Goal: Use online tool/utility: Use online tool/utility

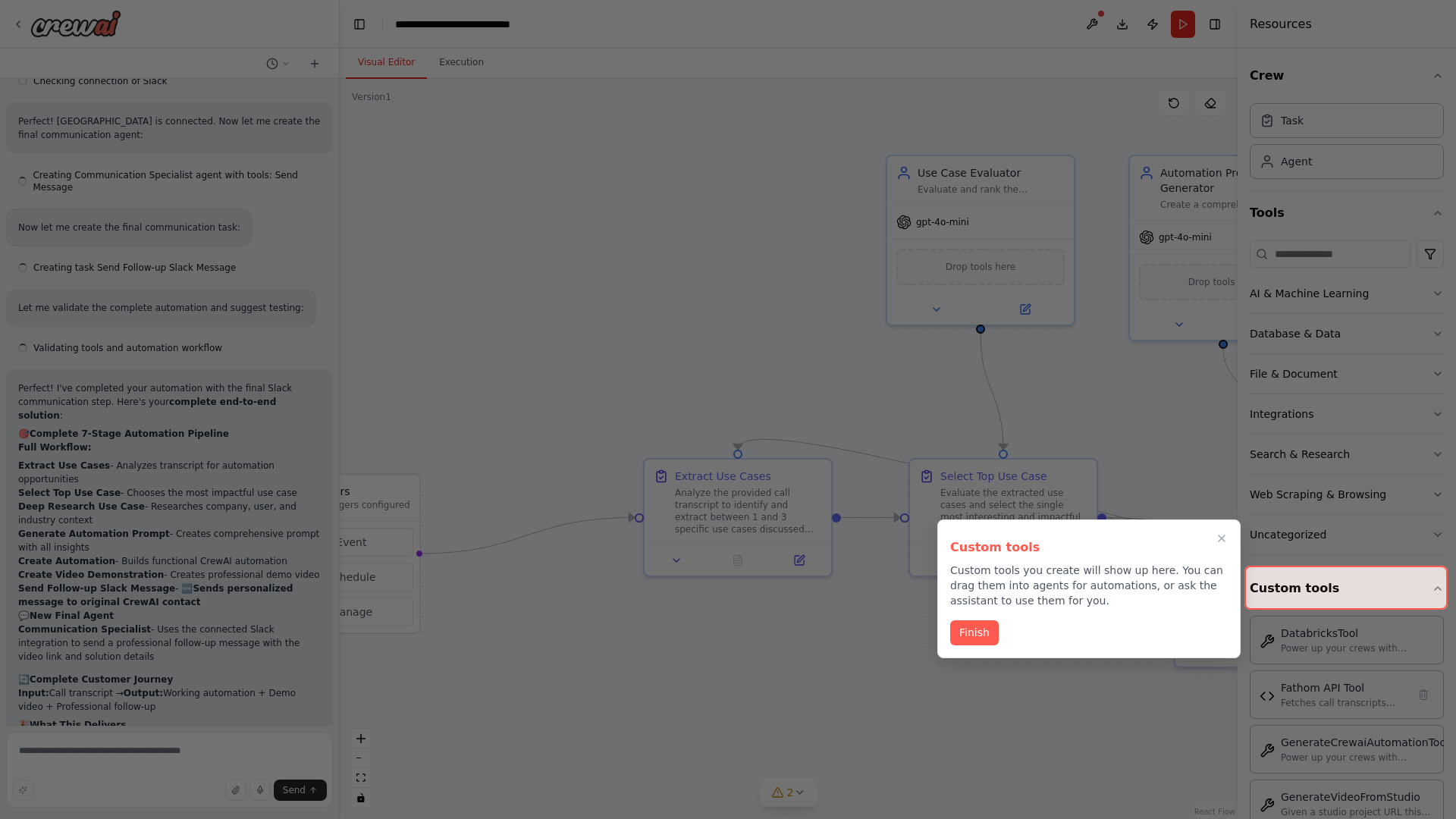
scroll to position [6407, 0]
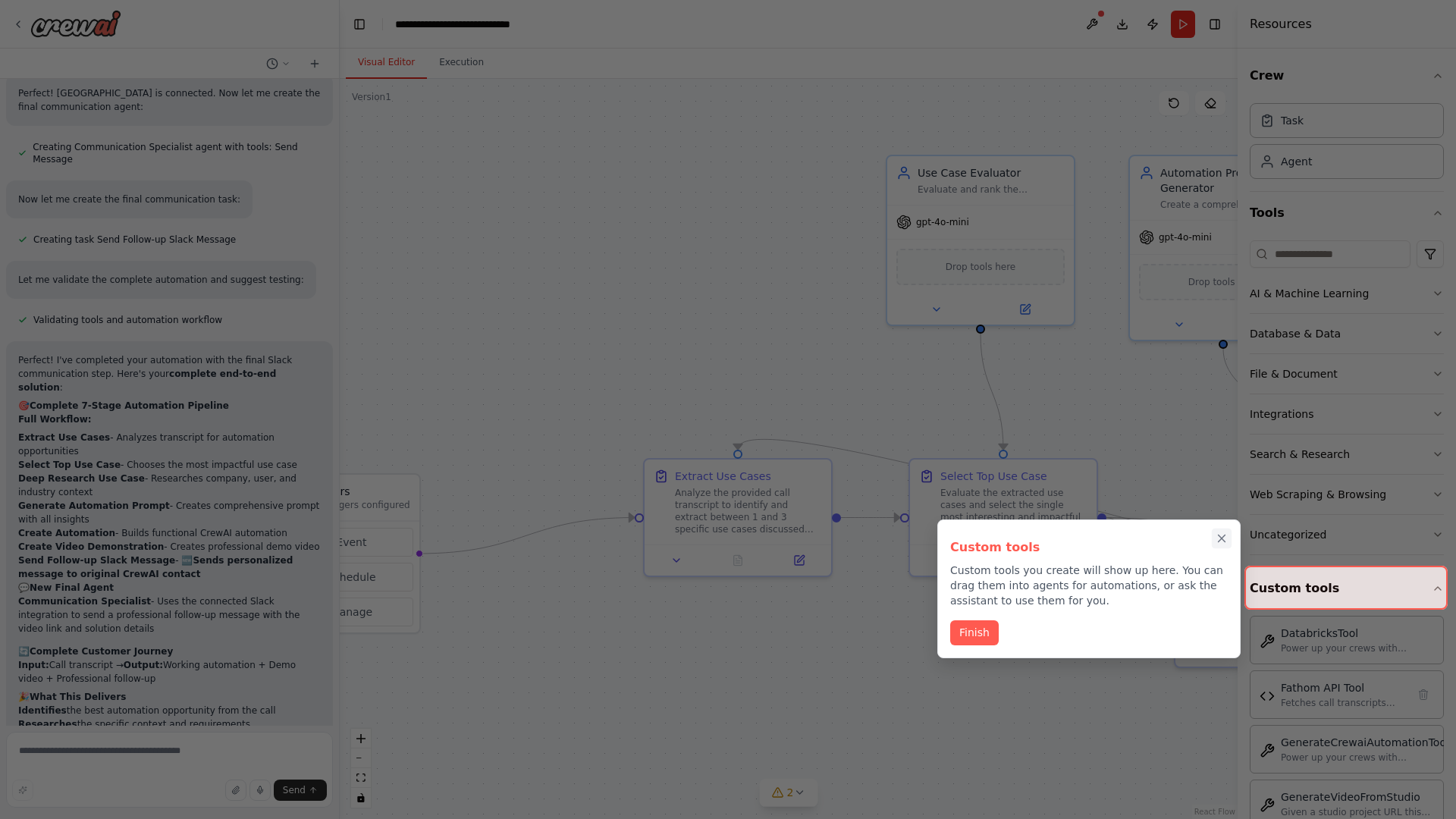
click at [1222, 539] on icon "Close walkthrough" at bounding box center [1222, 539] width 7 height 7
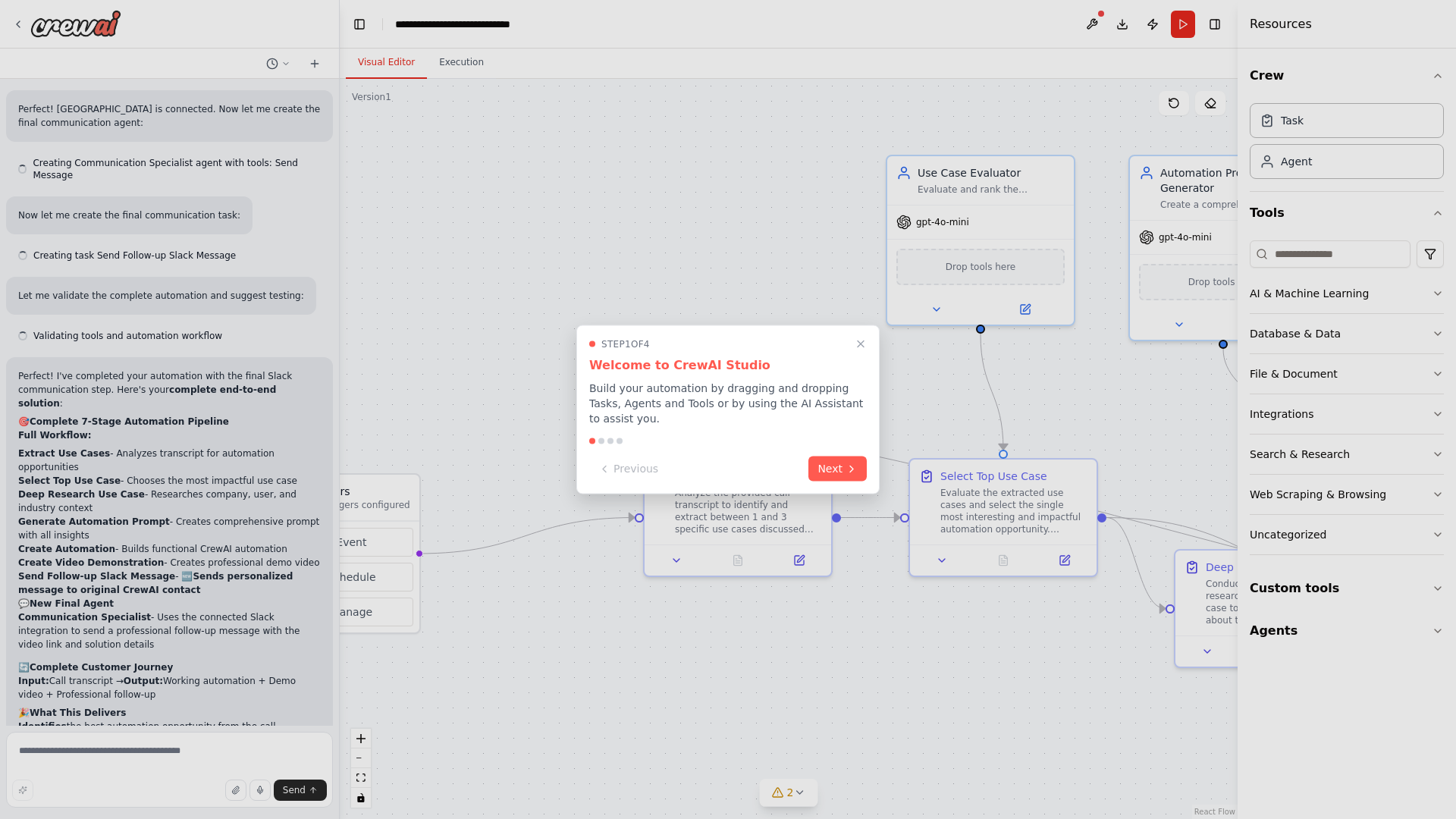
scroll to position [6407, 0]
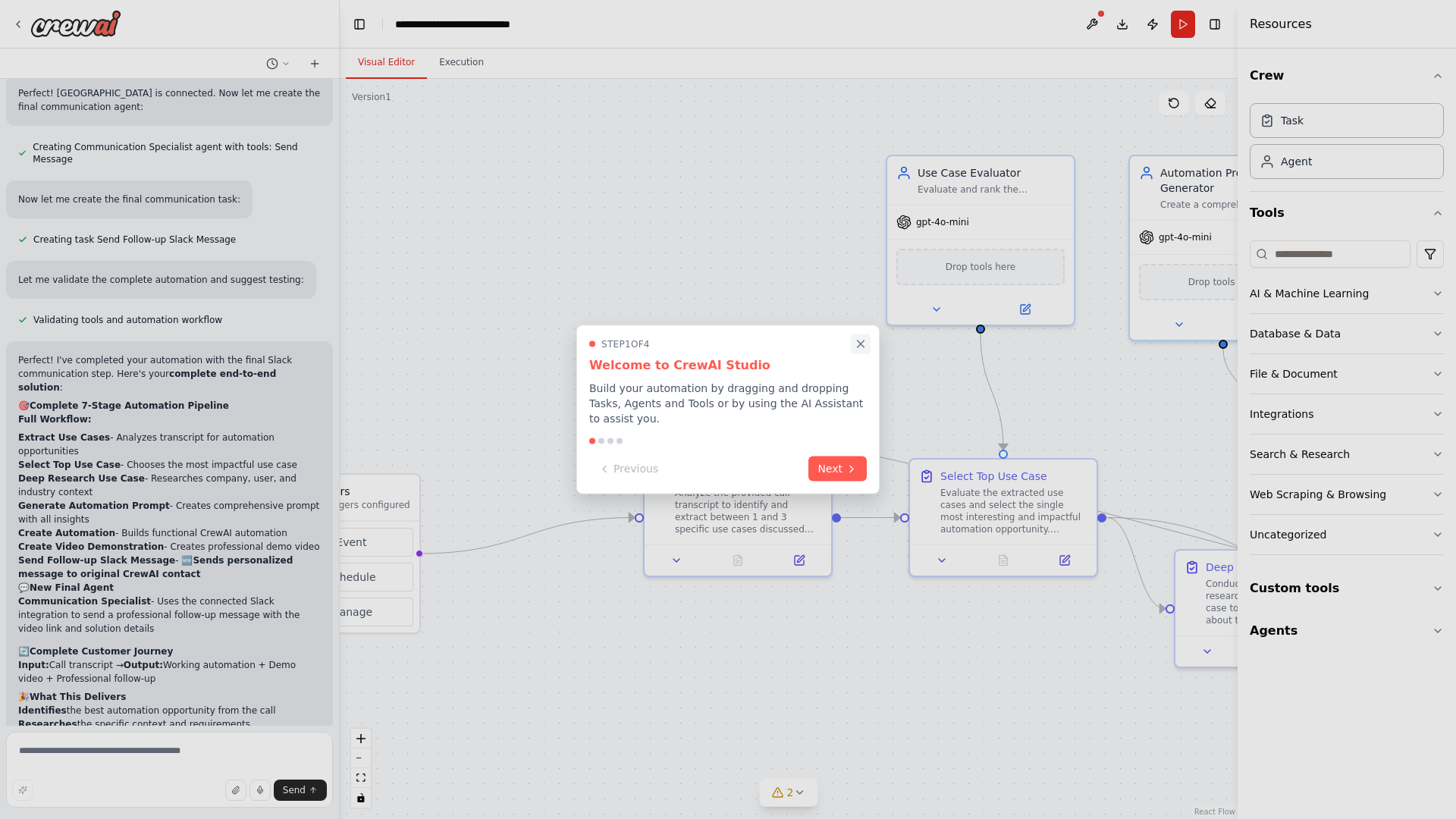
click at [861, 343] on icon "Close walkthrough" at bounding box center [861, 344] width 7 height 7
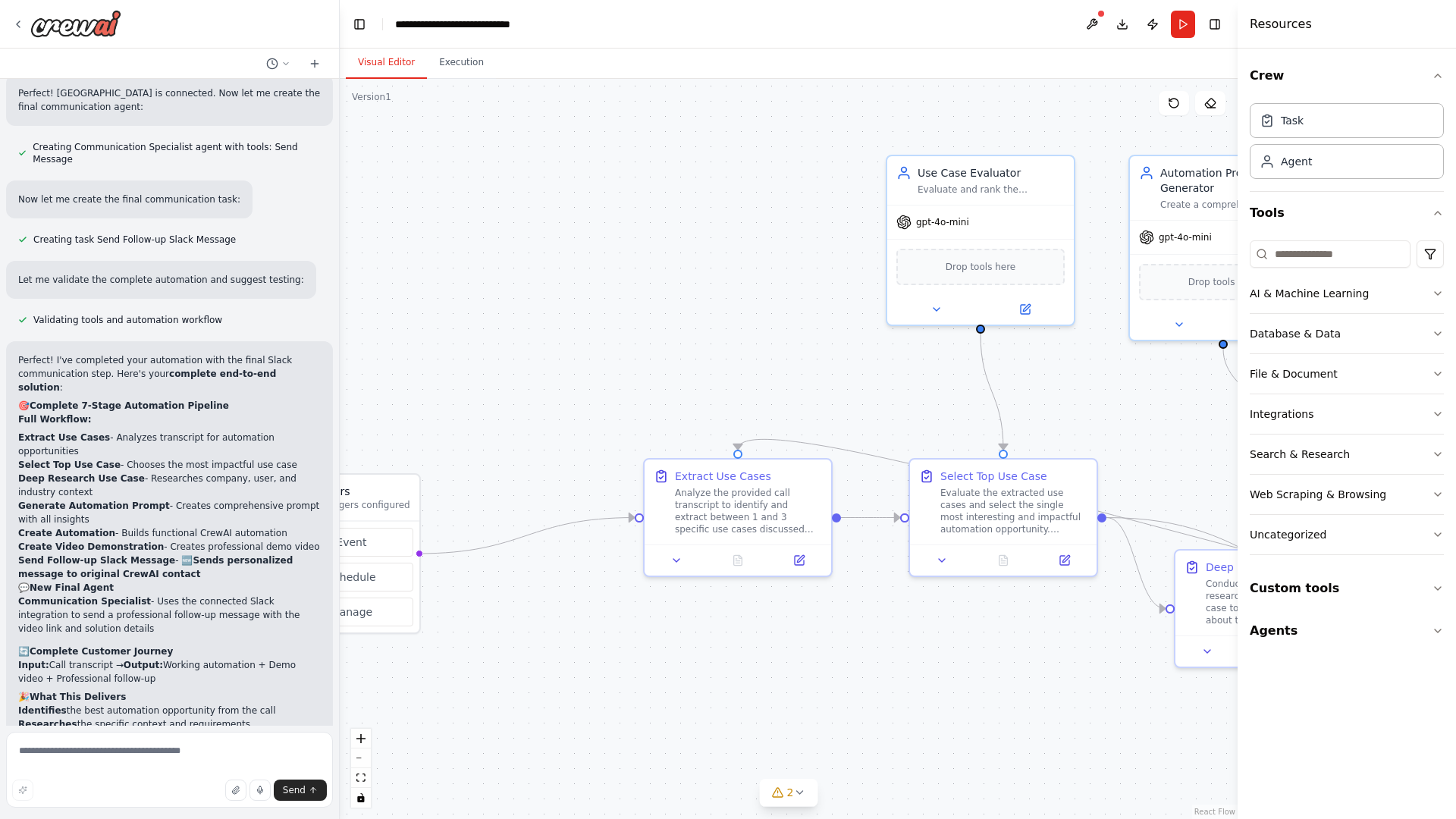
scroll to position [0, 0]
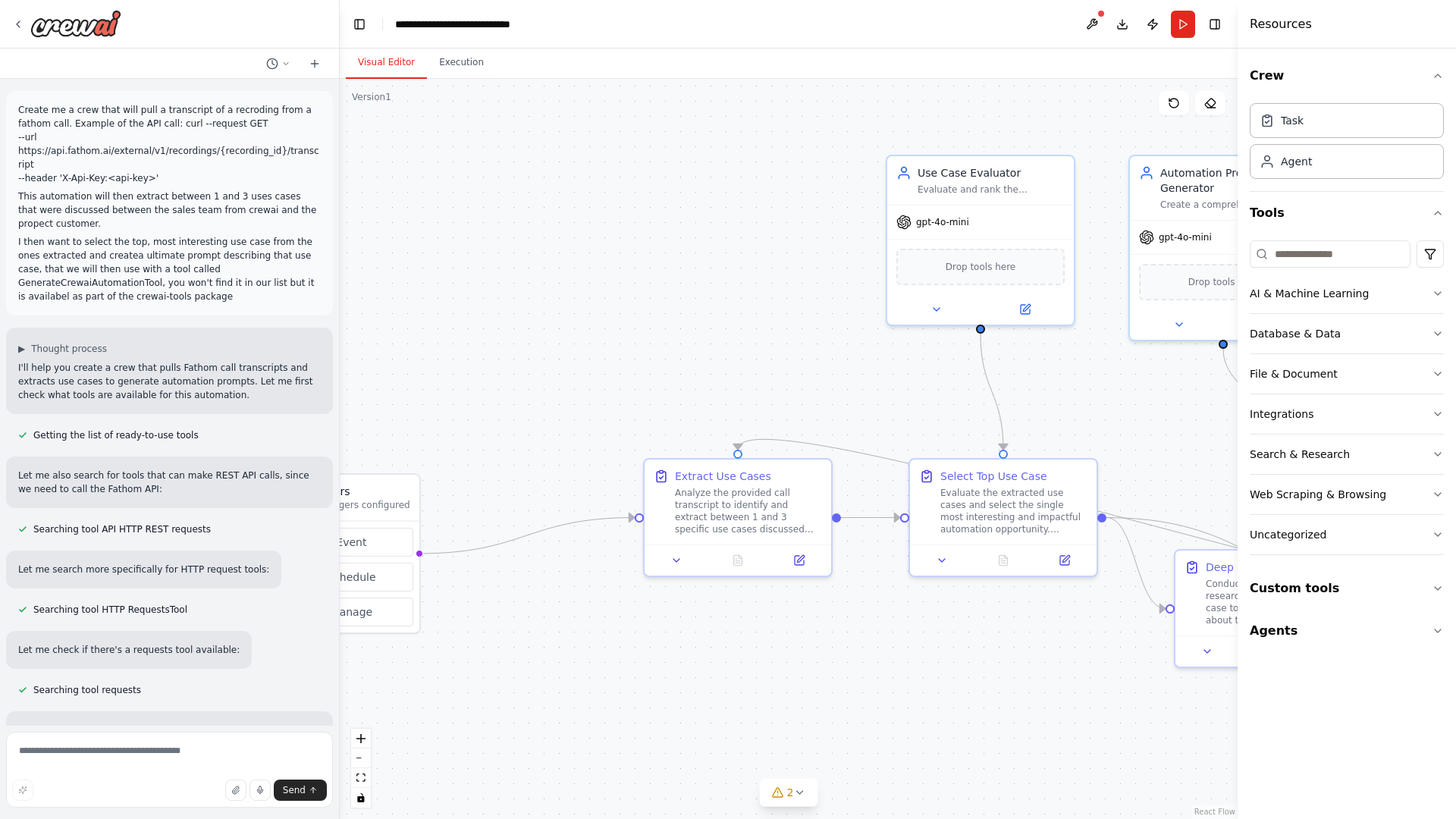
click at [21, 106] on p "Create me a crew that will pull a transcript of a recroding from a fathom call.…" at bounding box center [170, 144] width 303 height 82
click at [447, 167] on div ".deletable-edge-delete-btn { width: 20px; height: 20px; border: 0px solid #ffff…" at bounding box center [789, 449] width 898 height 740
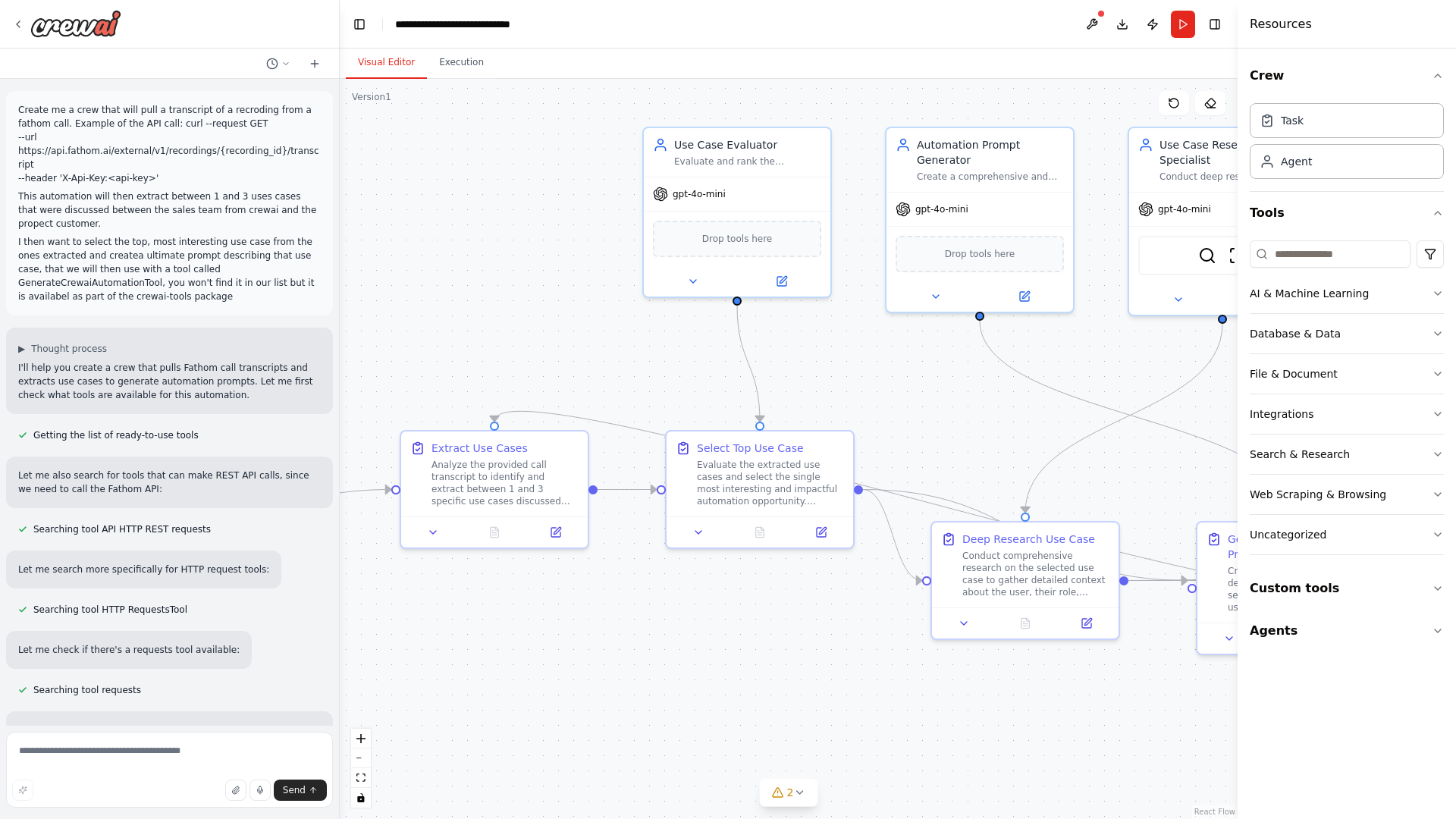
drag, startPoint x: 432, startPoint y: 713, endPoint x: 166, endPoint y: 683, distance: 267.7
click at [166, 683] on div "Create me a crew that will pull a transcript of a recroding from a fathom call.…" at bounding box center [728, 409] width 1456 height 819
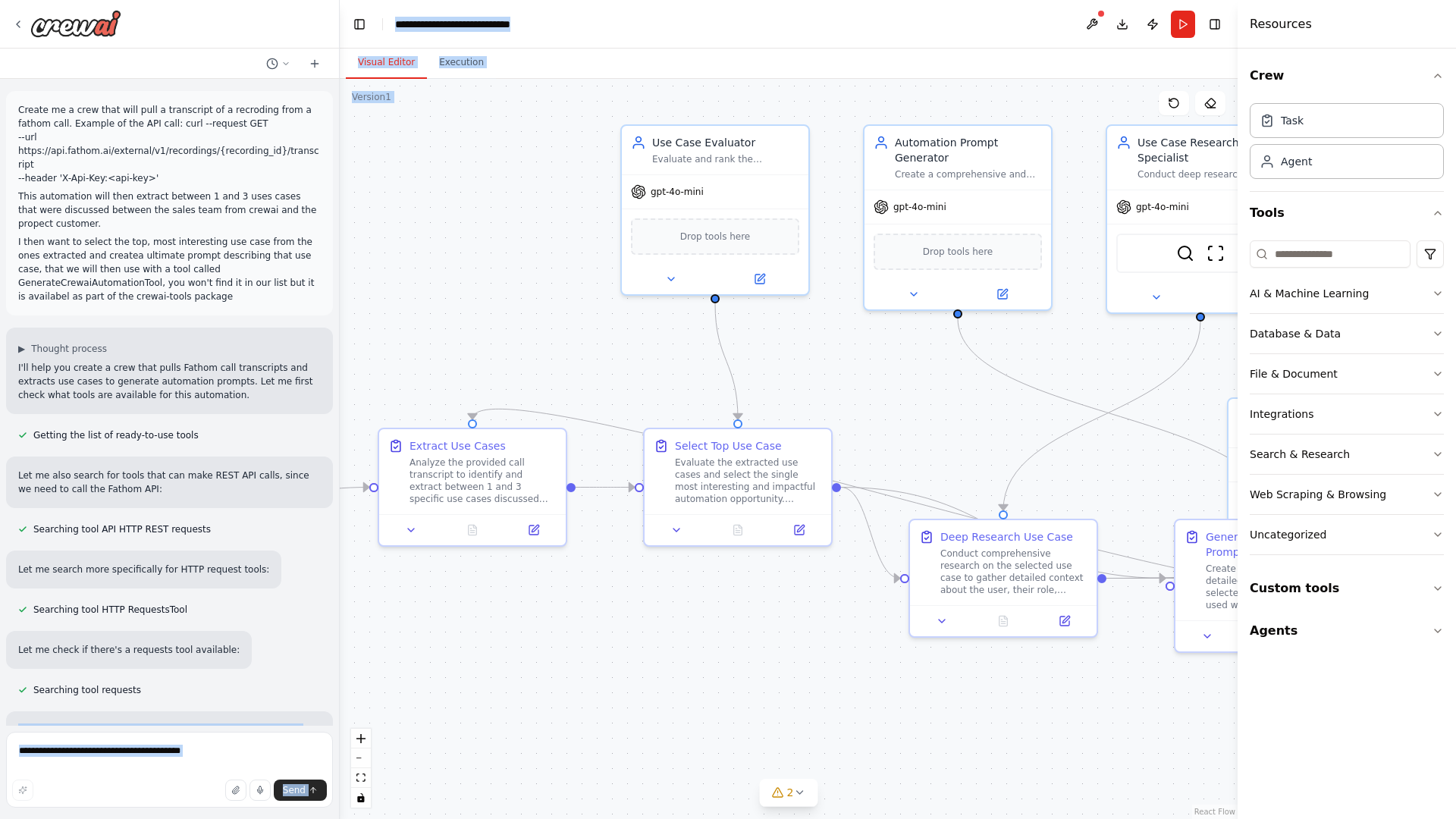
drag, startPoint x: 166, startPoint y: 683, endPoint x: 561, endPoint y: 403, distance: 484.2
click at [561, 403] on div "Create me a crew that will pull a transcript of a recroding from a fathom call.…" at bounding box center [728, 409] width 1456 height 819
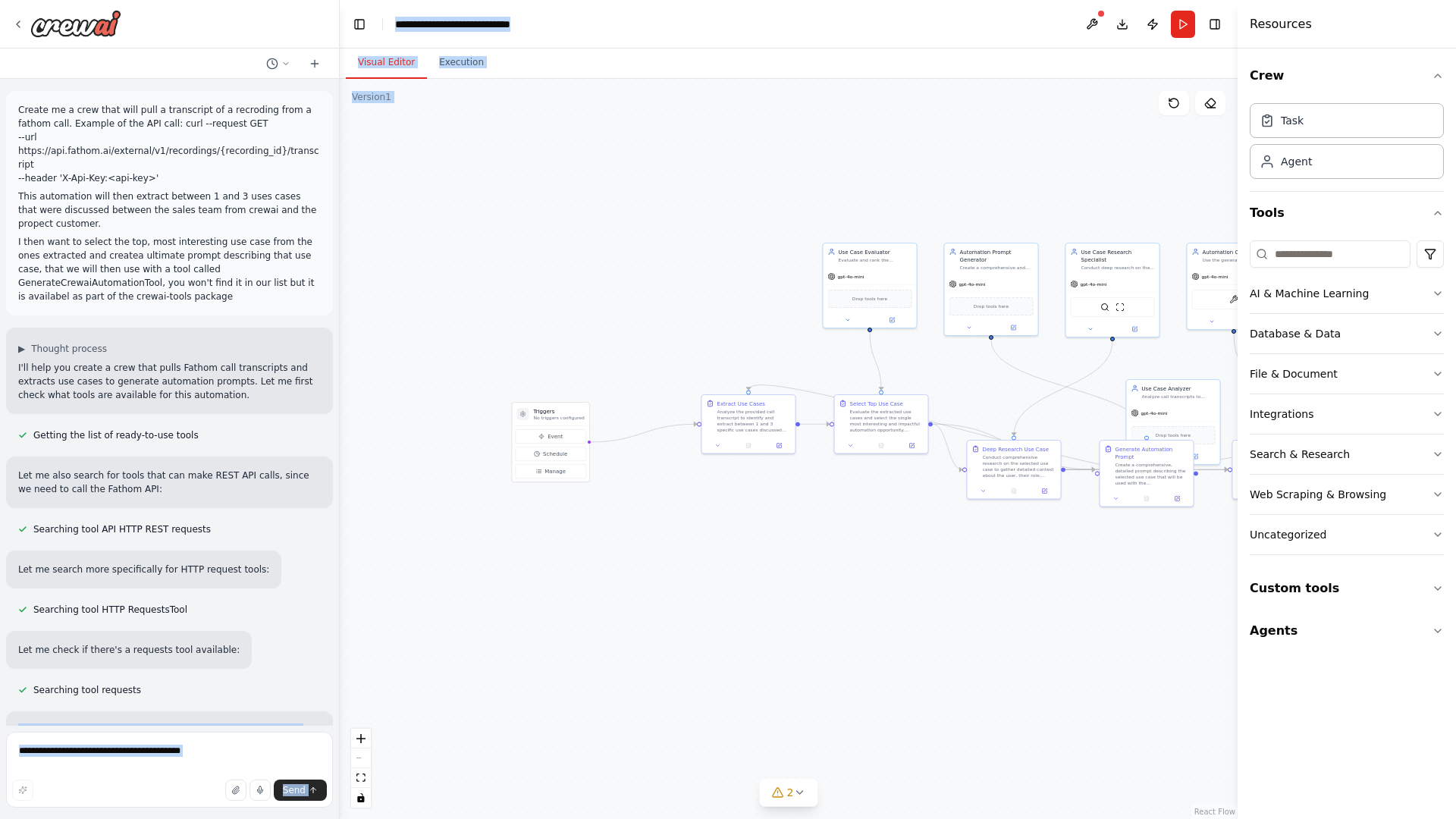
drag, startPoint x: 630, startPoint y: 524, endPoint x: 678, endPoint y: 353, distance: 177.6
click at [678, 353] on div ".deletable-edge-delete-btn { width: 20px; height: 20px; border: 0px solid #ffff…" at bounding box center [789, 449] width 898 height 740
